Goal: Information Seeking & Learning: Check status

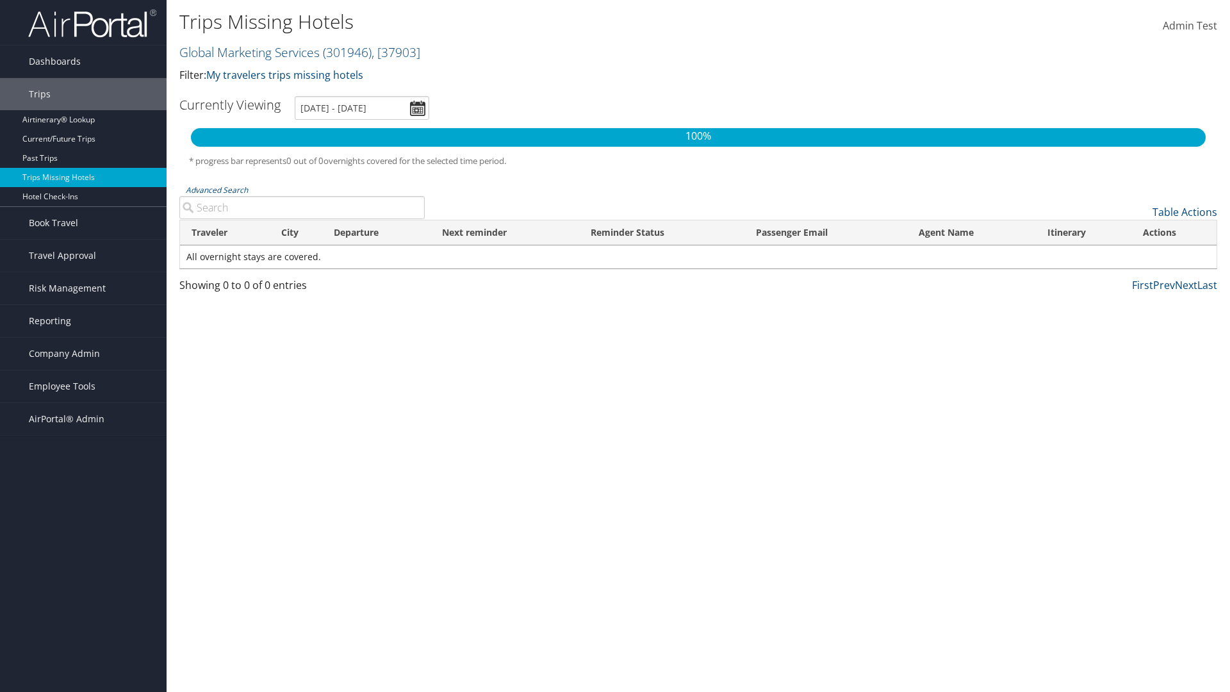
click at [248, 52] on link "Global Marketing Services ( 301946 ) , [ 37903 ]" at bounding box center [299, 52] width 241 height 17
click at [0, 0] on input "search" at bounding box center [0, 0] width 0 height 0
type input "[PERSON_NAME] Business Travel"
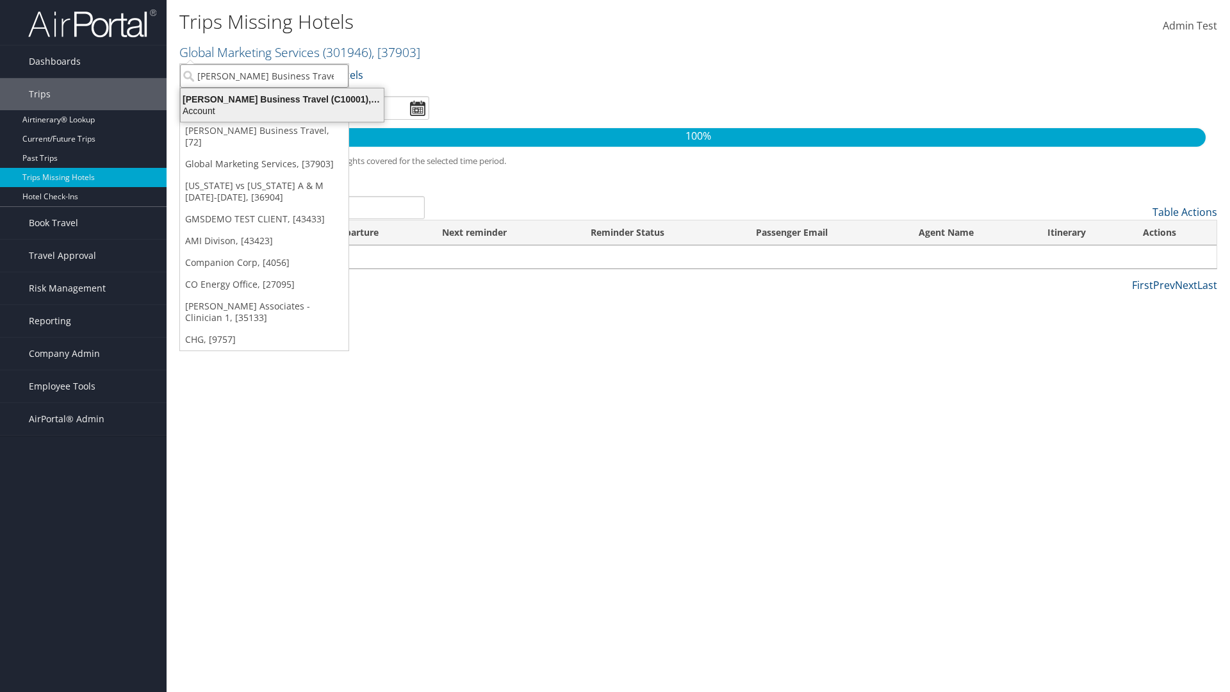
click at [282, 111] on div "Account" at bounding box center [282, 111] width 218 height 12
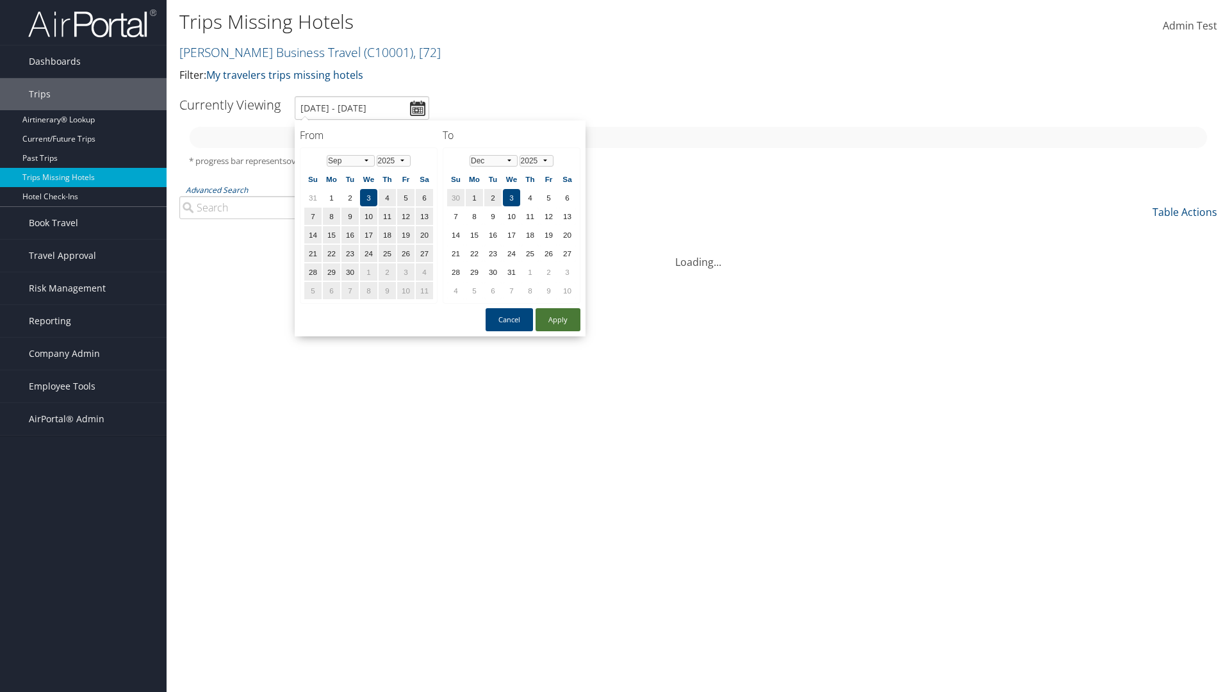
click at [558, 320] on button "Apply" at bounding box center [558, 319] width 45 height 23
type input "1/1/2025 - 3/31/2025"
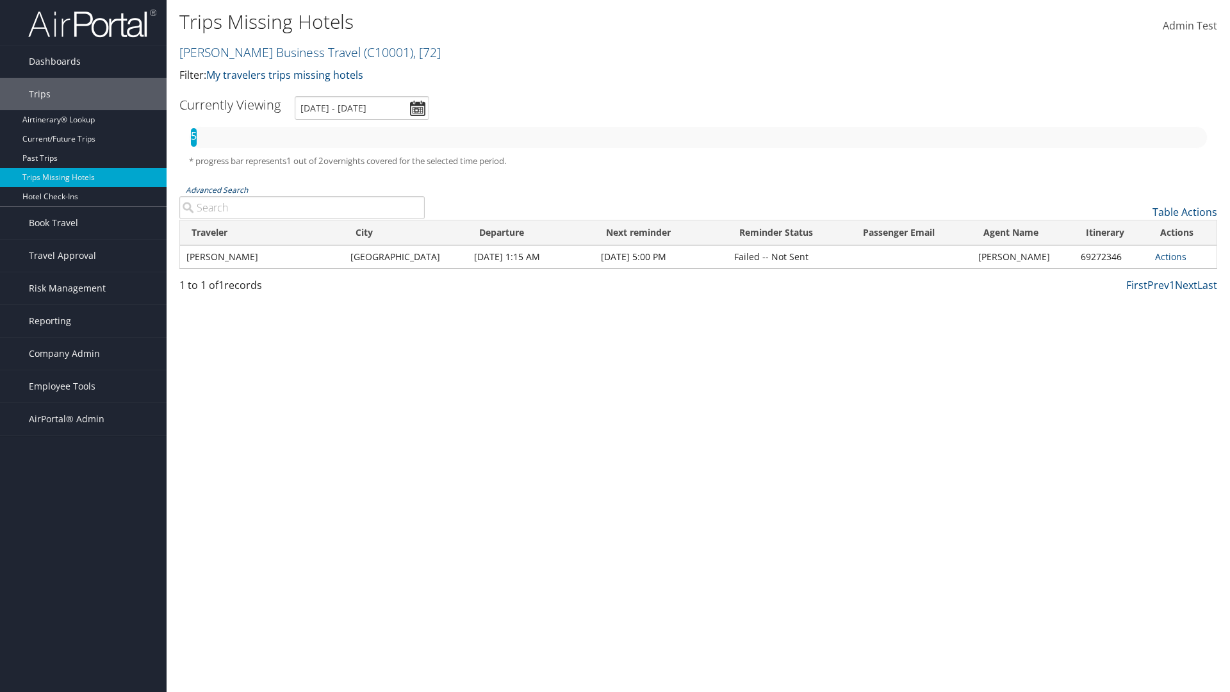
click at [217, 190] on link "Advanced Search" at bounding box center [217, 189] width 62 height 11
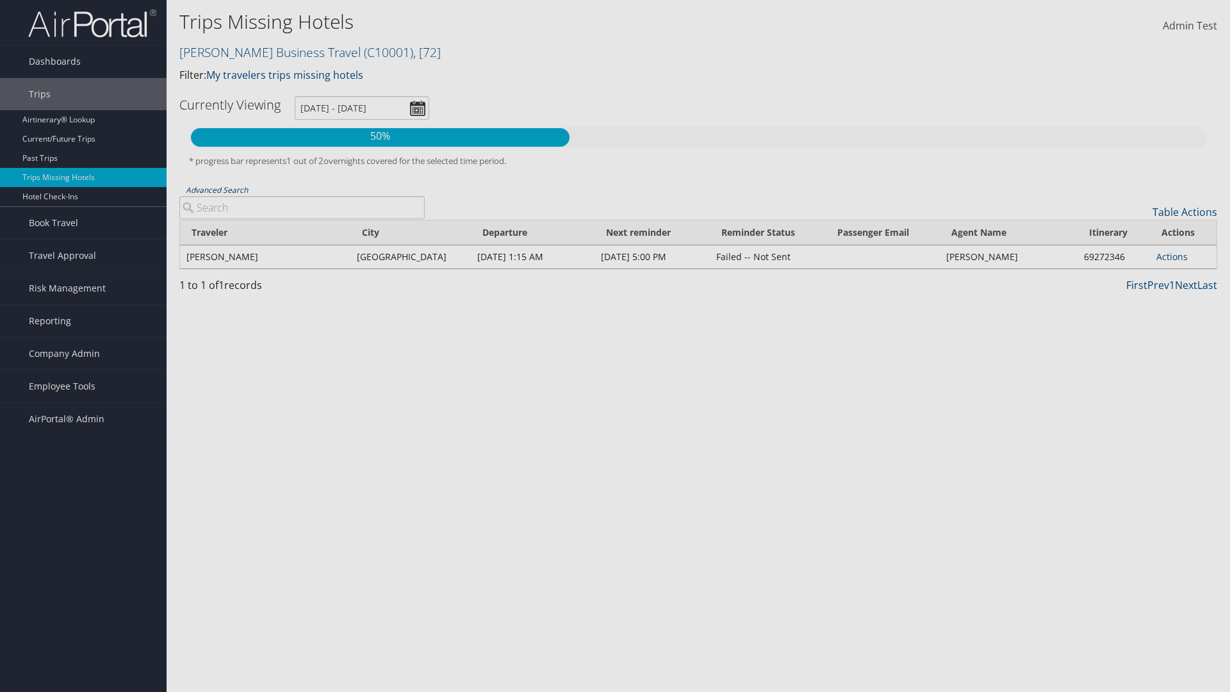
type input "Rio De Janeiro"
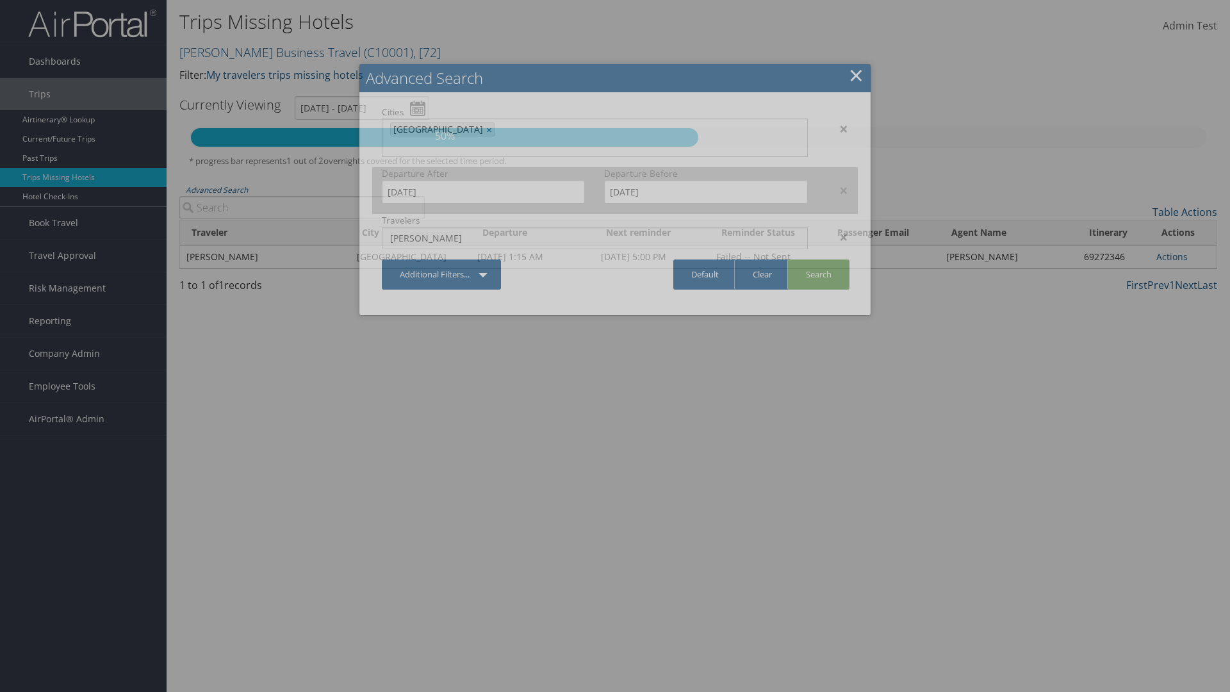
type input "CLAYTON"
click at [483, 180] on input "1/1/2025" at bounding box center [483, 192] width 203 height 24
type input "CLAYTON"
type input "11/01/2024"
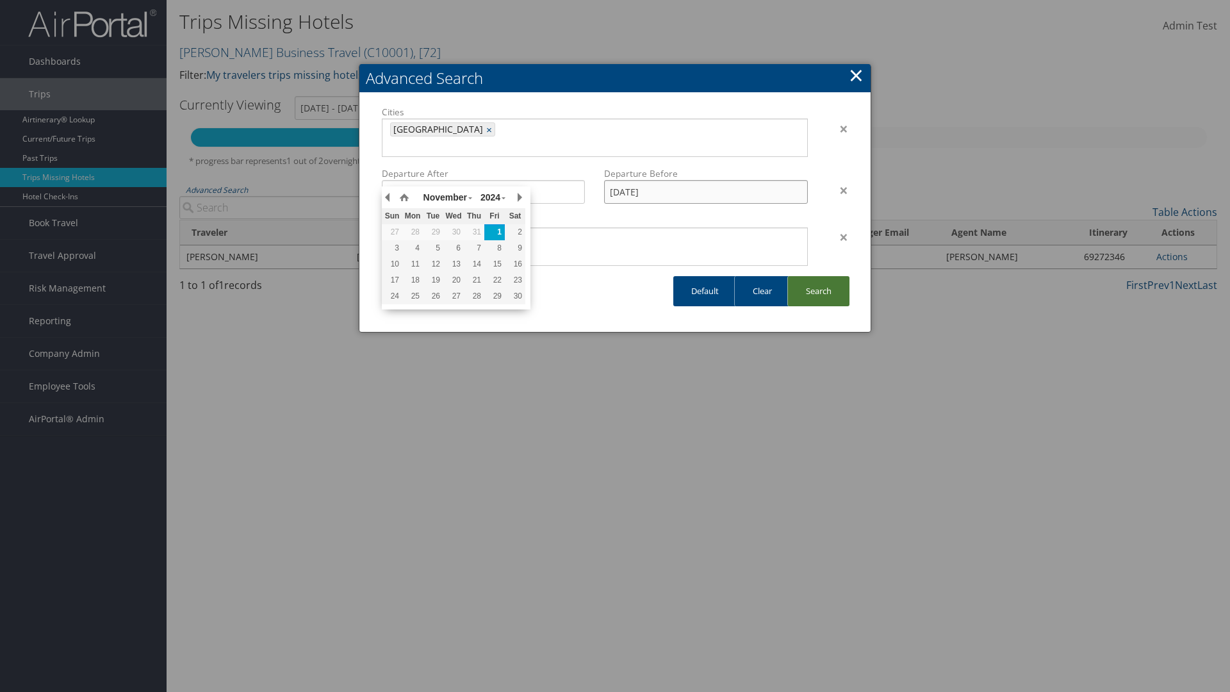
click at [706, 180] on input "3/31/2025" at bounding box center [705, 192] width 203 height 24
type input "02/15/2025"
click at [818, 276] on link "Search" at bounding box center [818, 291] width 62 height 30
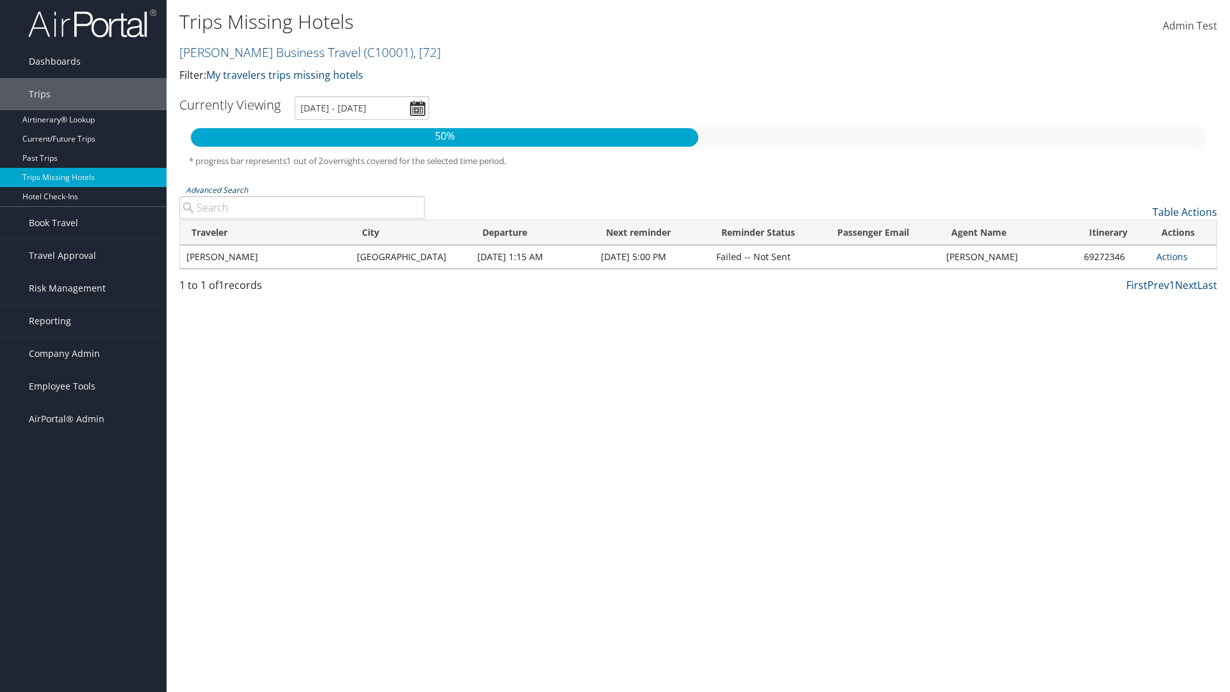
click at [217, 190] on link "Advanced Search" at bounding box center [217, 189] width 62 height 11
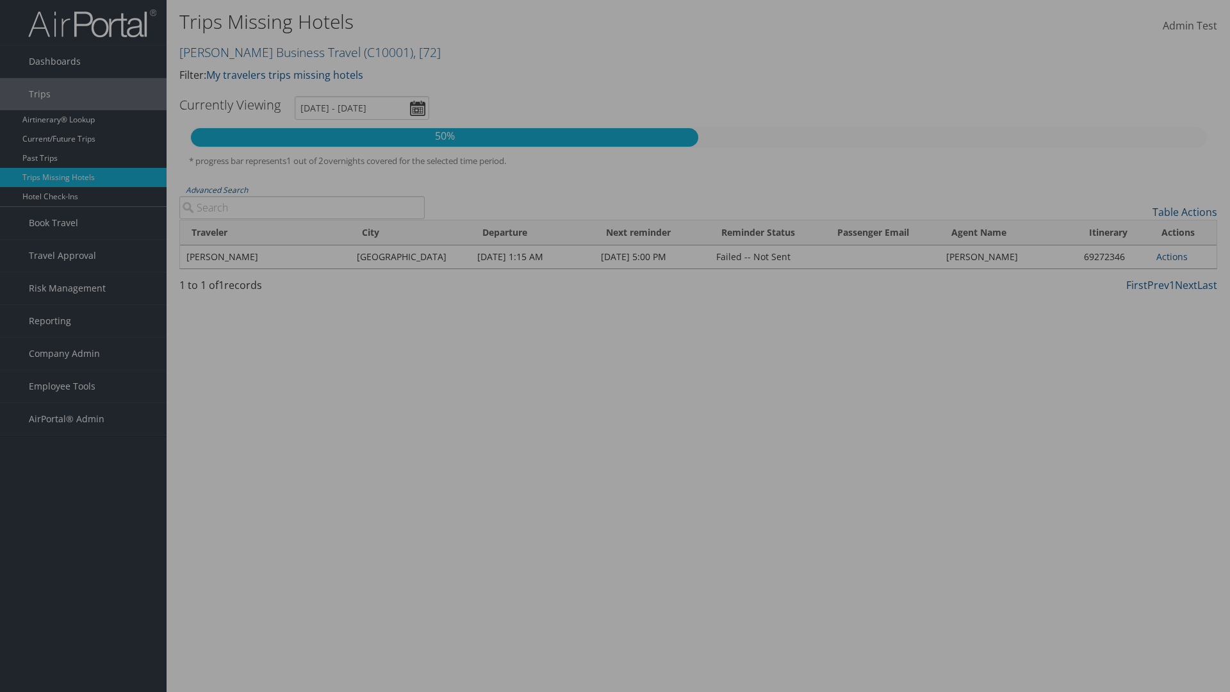
click at [0, 0] on link "Clear" at bounding box center [0, 0] width 0 height 0
click at [0, 0] on link "Default" at bounding box center [0, 0] width 0 height 0
type input "[DATE] - [DATE]"
